Goal: Information Seeking & Learning: Learn about a topic

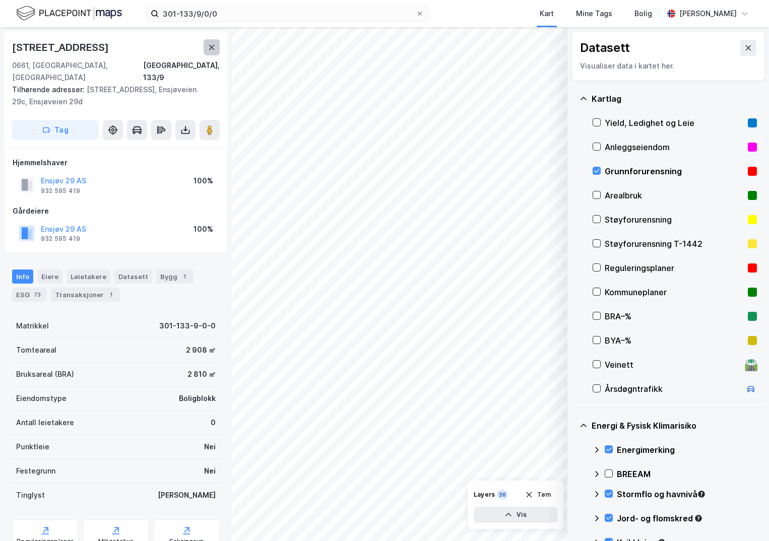
click at [213, 53] on button at bounding box center [212, 47] width 16 height 16
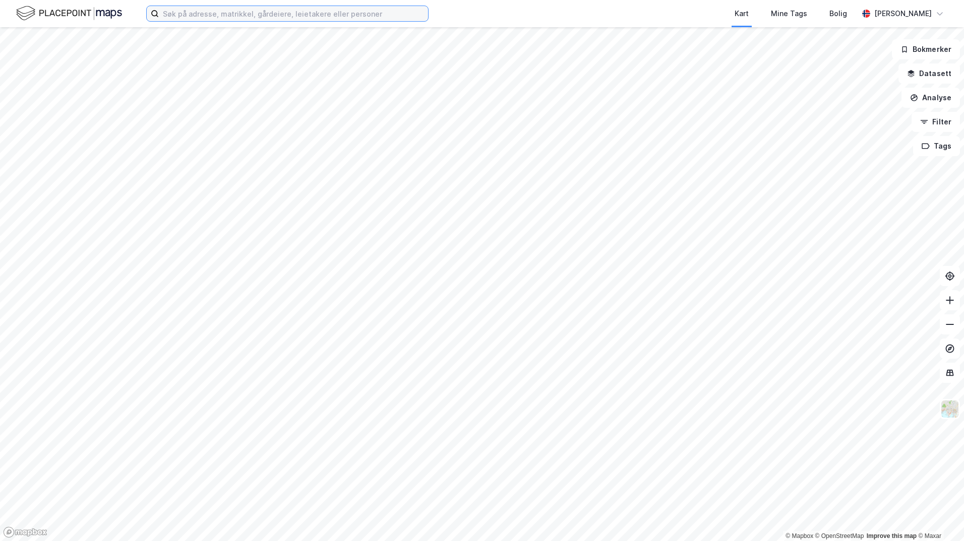
click at [171, 16] on input at bounding box center [293, 13] width 269 height 15
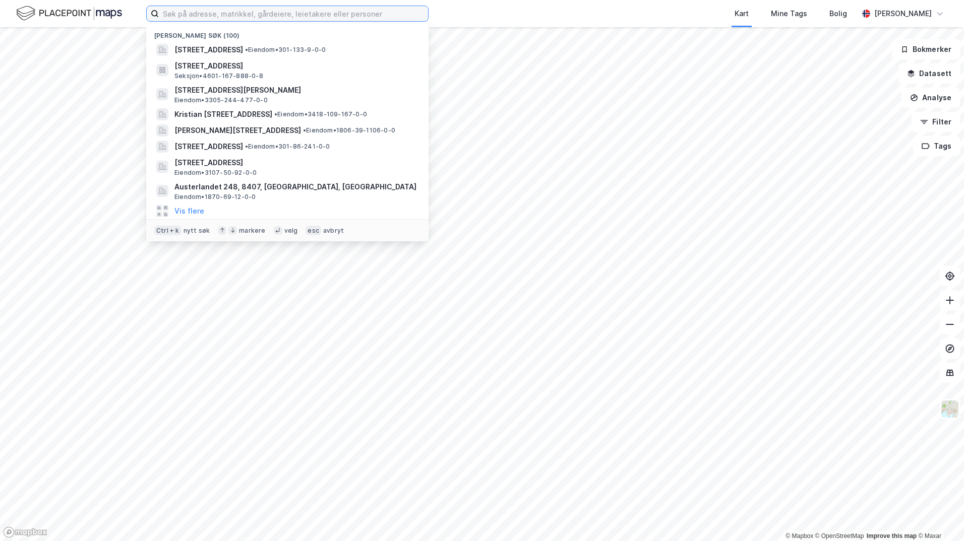
paste input "4601-159/223/0/0"
type input "4601-159/223/0/0"
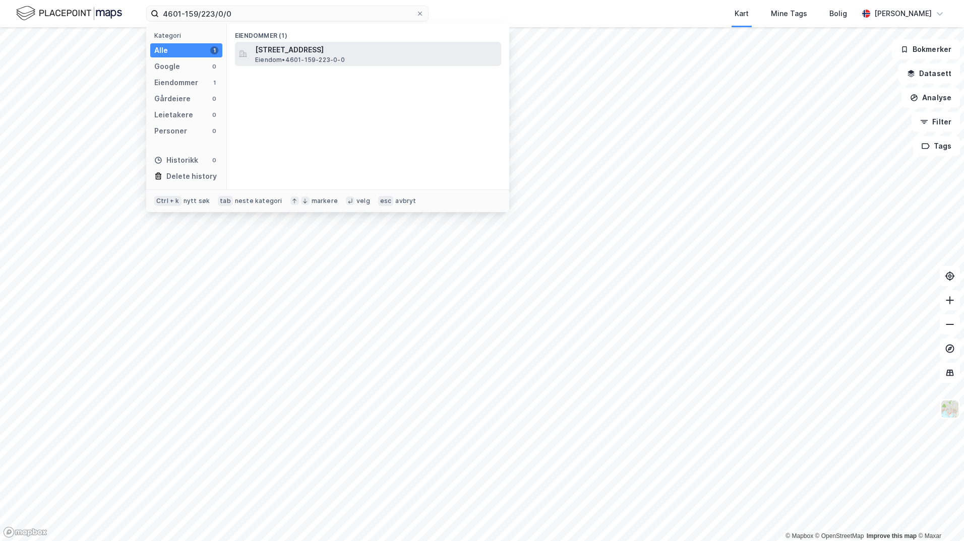
click at [297, 57] on span "Eiendom • 4601-159-223-0-0" at bounding box center [300, 60] width 90 height 8
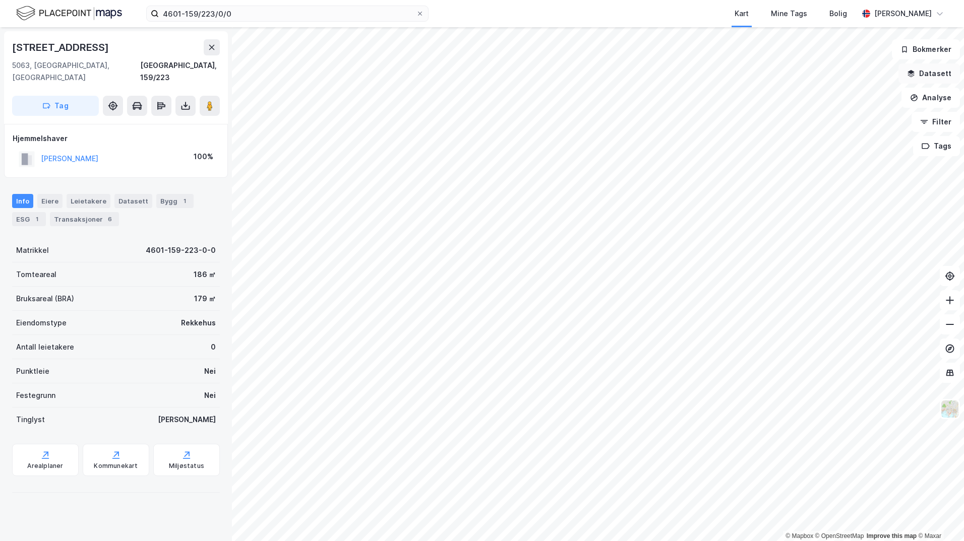
click at [924, 80] on button "Datasett" at bounding box center [929, 74] width 62 height 20
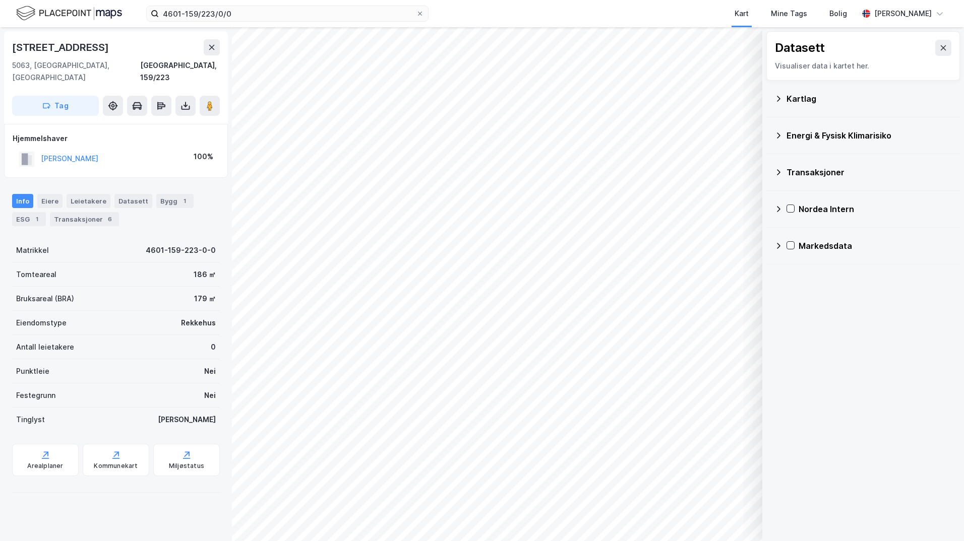
click at [787, 98] on div "Kartlag" at bounding box center [868, 99] width 165 height 12
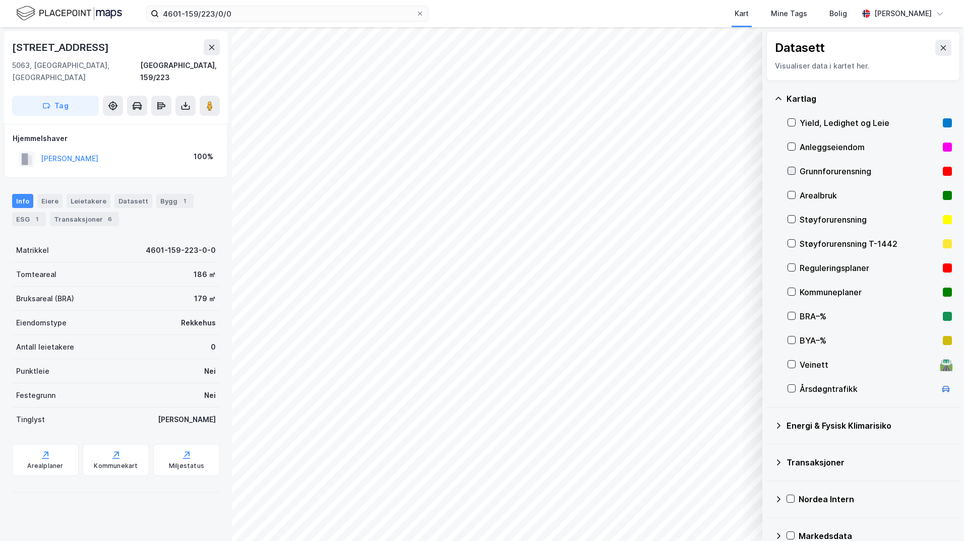
click at [795, 171] on div at bounding box center [791, 171] width 8 height 8
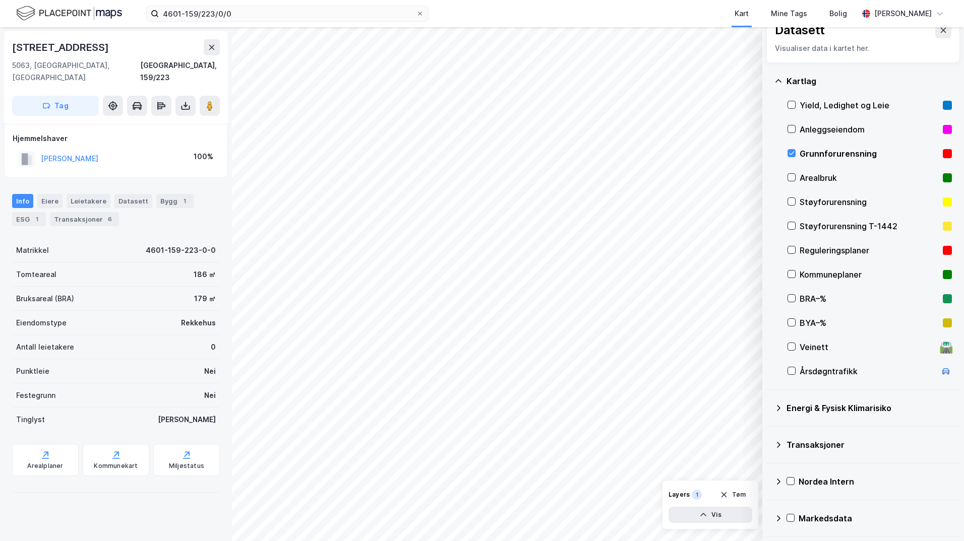
click at [778, 405] on icon at bounding box center [778, 408] width 8 height 8
click at [804, 434] on icon at bounding box center [804, 433] width 6 height 4
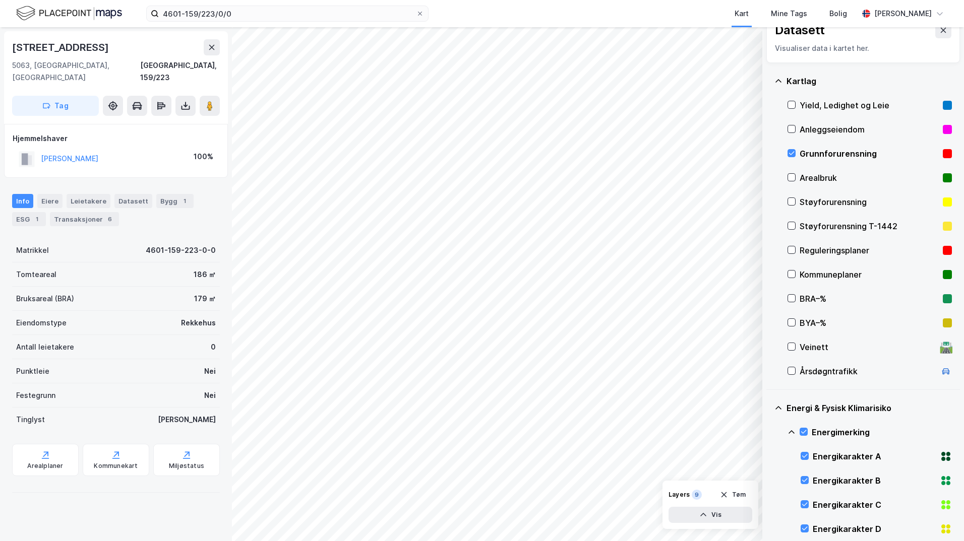
click at [792, 431] on icon at bounding box center [791, 433] width 6 height 4
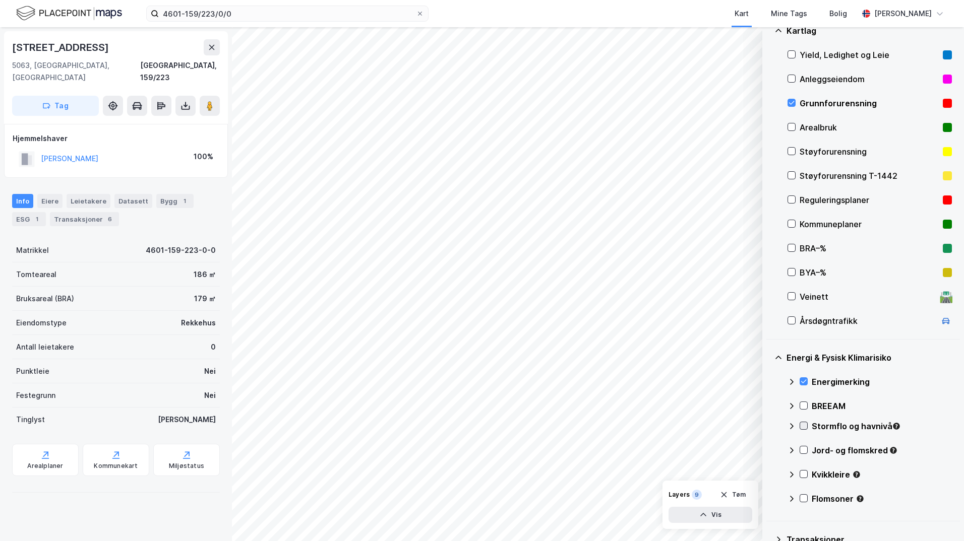
click at [803, 428] on icon at bounding box center [803, 425] width 7 height 7
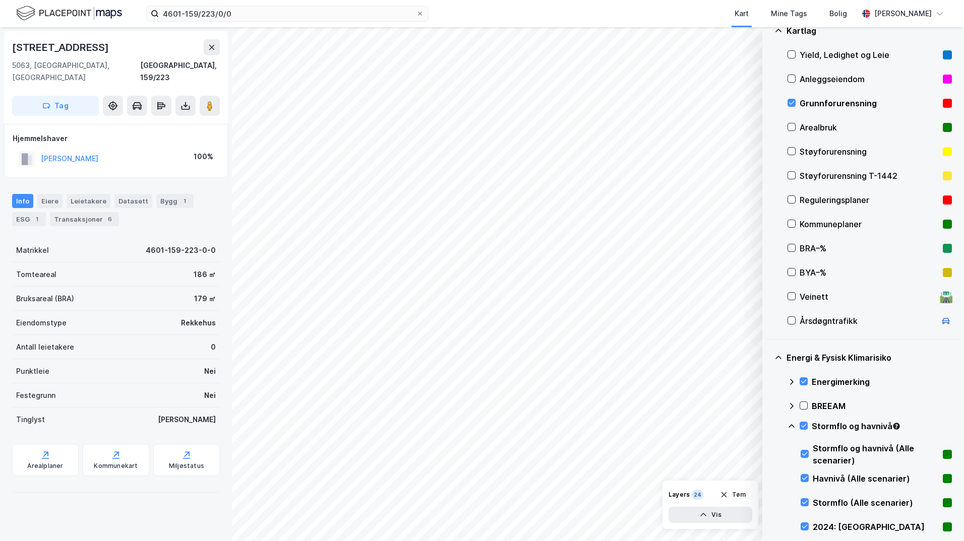
click at [788, 427] on icon at bounding box center [791, 426] width 8 height 8
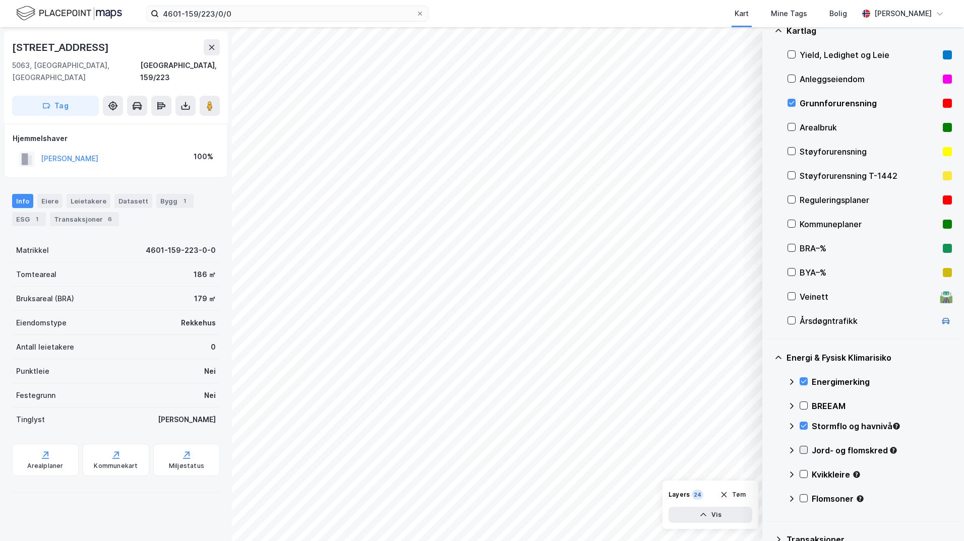
click at [804, 450] on icon at bounding box center [803, 450] width 7 height 7
click at [791, 450] on icon at bounding box center [791, 451] width 6 height 4
click at [805, 475] on icon at bounding box center [803, 474] width 7 height 7
click at [801, 473] on icon at bounding box center [803, 474] width 7 height 7
click at [801, 448] on icon at bounding box center [803, 450] width 7 height 7
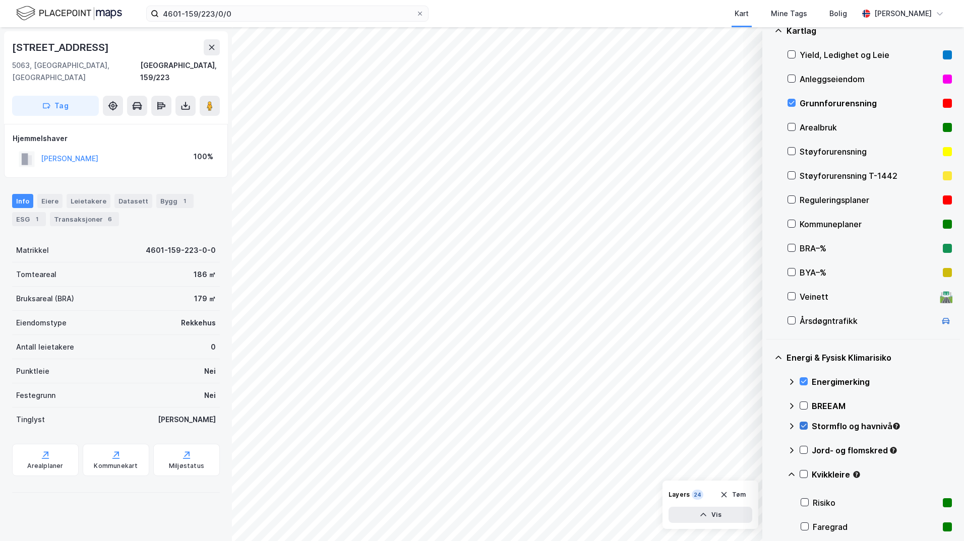
click at [802, 427] on icon at bounding box center [804, 426] width 6 height 4
click at [791, 103] on icon at bounding box center [791, 102] width 7 height 7
click at [805, 425] on icon at bounding box center [803, 425] width 7 height 7
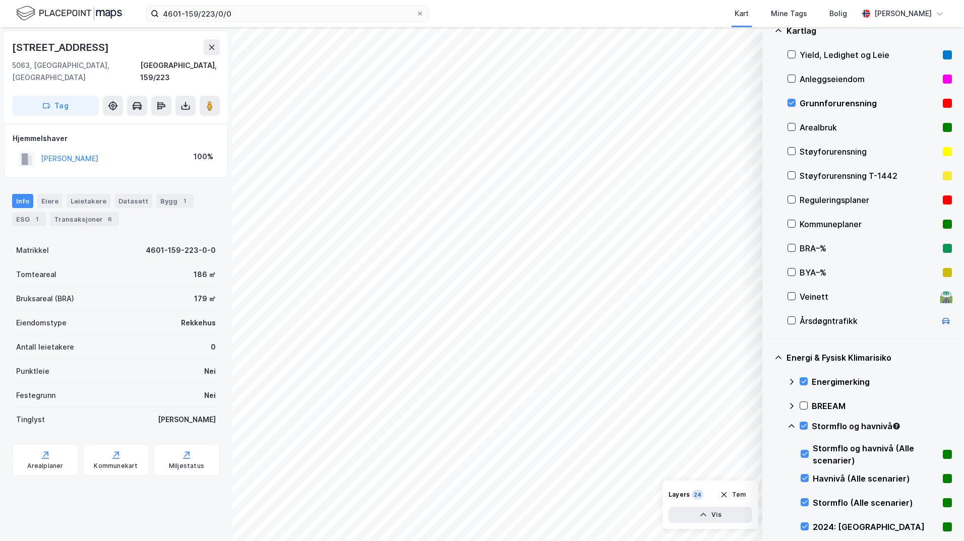
click at [790, 426] on icon at bounding box center [791, 426] width 8 height 8
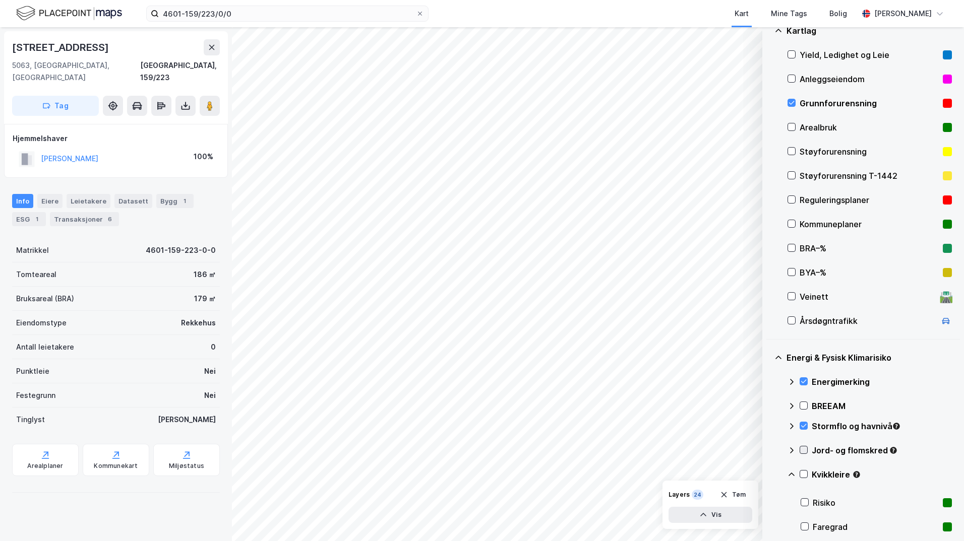
click at [805, 449] on icon at bounding box center [803, 450] width 7 height 7
click at [791, 450] on icon at bounding box center [791, 451] width 6 height 4
click at [804, 473] on icon at bounding box center [803, 474] width 7 height 7
click at [792, 474] on icon at bounding box center [791, 475] width 8 height 8
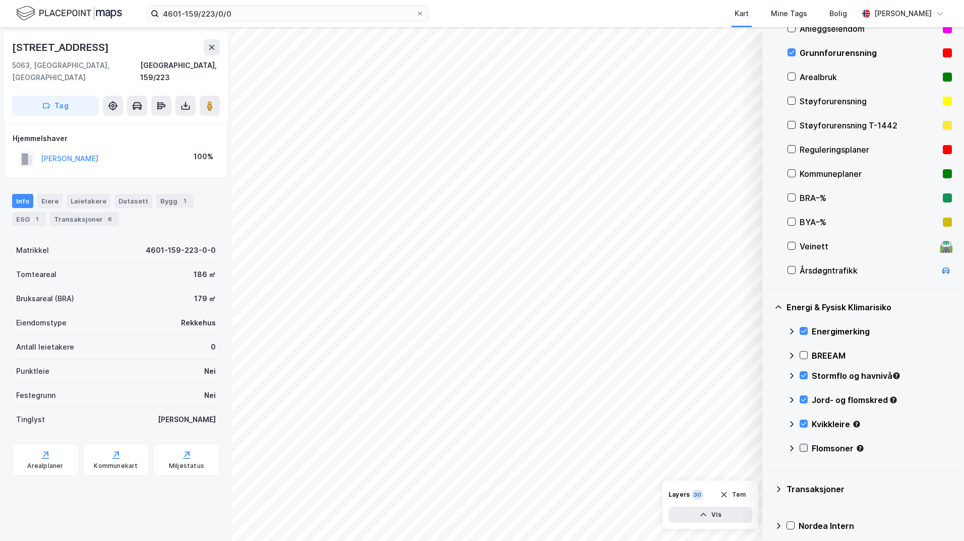
click at [803, 452] on icon at bounding box center [803, 448] width 7 height 7
click at [791, 450] on icon at bounding box center [791, 449] width 8 height 8
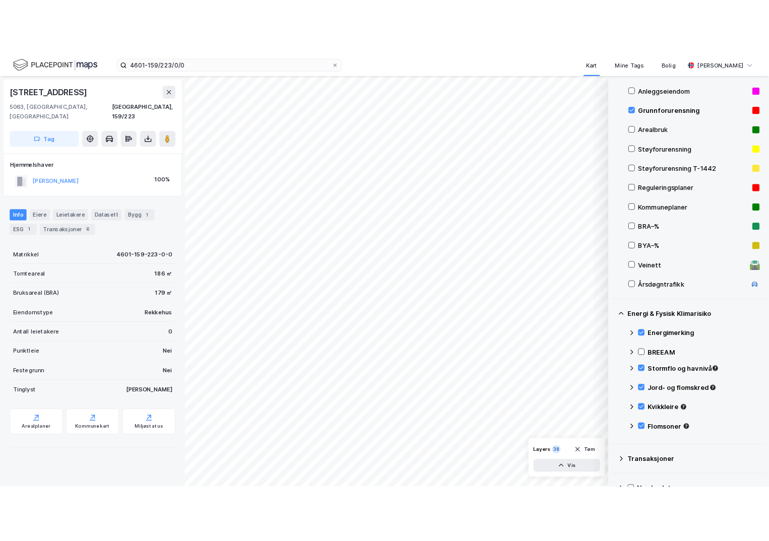
scroll to position [50, 0]
